Goal: Information Seeking & Learning: Find specific fact

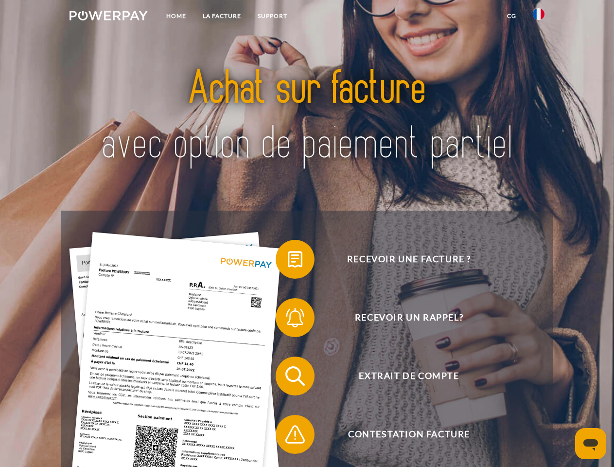
click at [108, 17] on img at bounding box center [109, 16] width 78 height 10
click at [539, 17] on img at bounding box center [539, 14] width 12 height 12
click at [511, 16] on link "CG" at bounding box center [512, 16] width 26 height 18
click at [288, 261] on span at bounding box center [280, 259] width 49 height 49
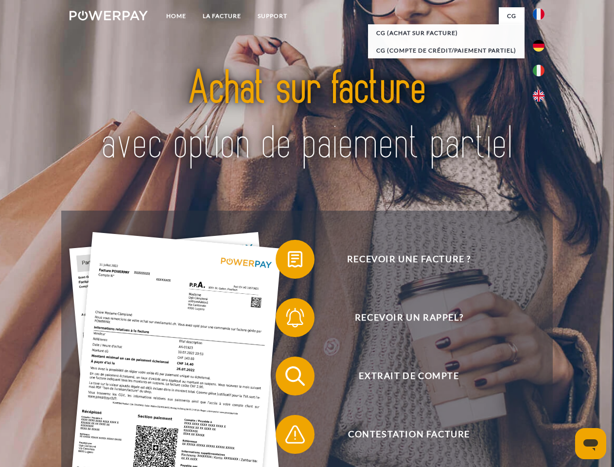
click at [288, 319] on span at bounding box center [280, 317] width 49 height 49
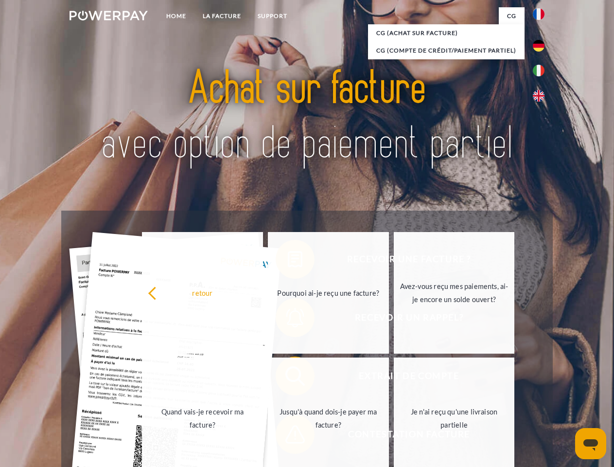
click at [288, 378] on link "Jusqu'à quand dois-je payer ma facture?" at bounding box center [328, 418] width 121 height 122
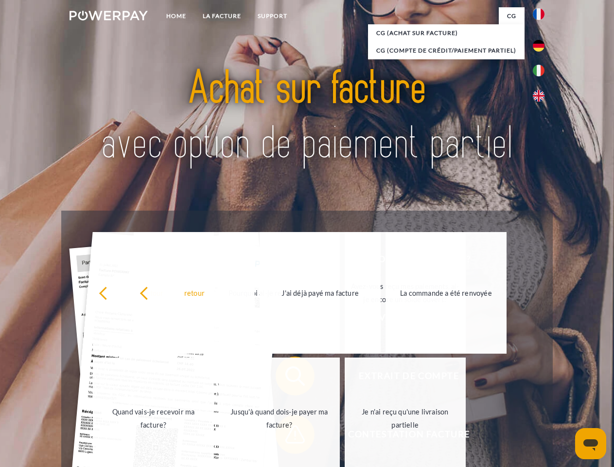
click at [288, 436] on span at bounding box center [280, 434] width 49 height 49
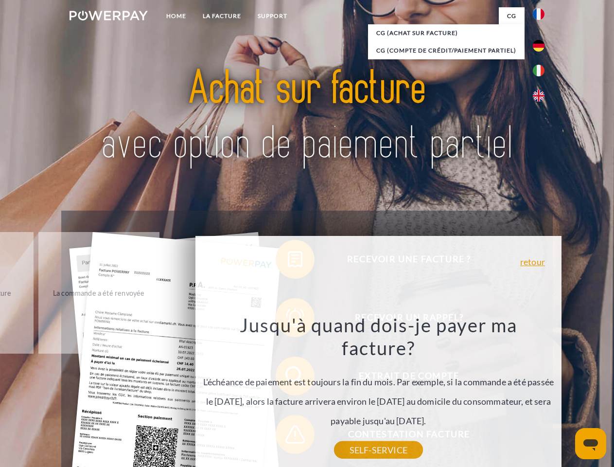
click at [591, 443] on icon "Ouvrir la fenêtre de messagerie" at bounding box center [590, 445] width 15 height 12
